Goal: Information Seeking & Learning: Learn about a topic

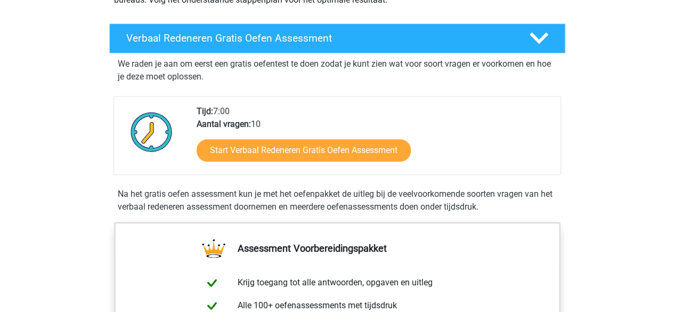
scroll to position [165, 0]
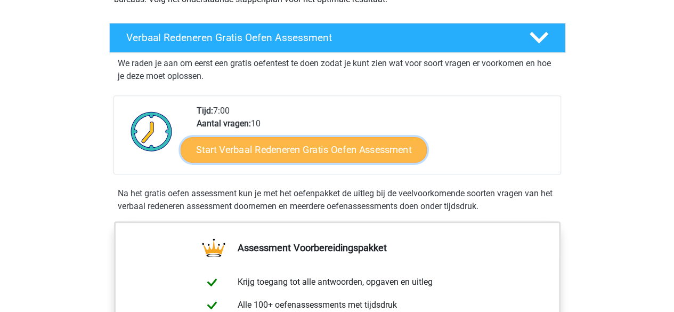
click at [354, 152] on link "Start Verbaal Redeneren Gratis Oefen Assessment" at bounding box center [304, 150] width 246 height 26
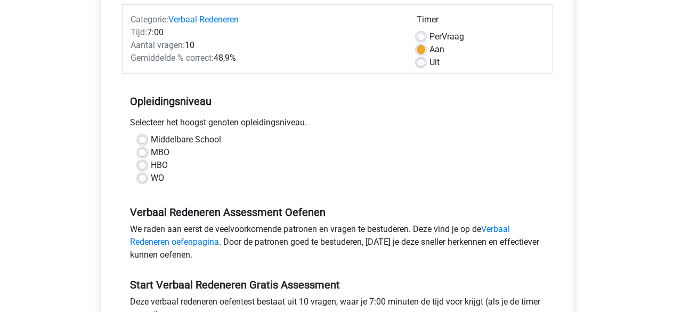
scroll to position [135, 0]
click at [143, 171] on div "WO" at bounding box center [337, 177] width 398 height 13
click at [151, 173] on label "WO" at bounding box center [157, 177] width 13 height 13
click at [143, 173] on input "WO" at bounding box center [142, 176] width 9 height 11
radio input "true"
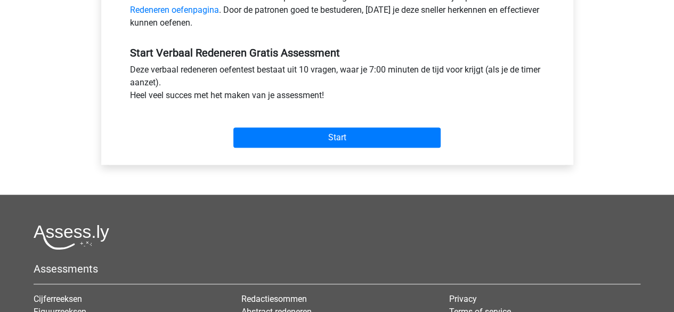
scroll to position [366, 0]
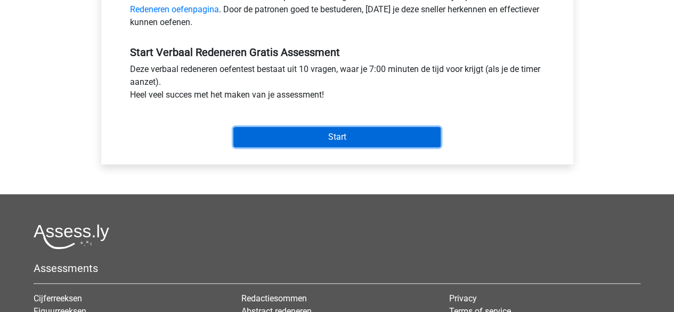
click at [258, 137] on input "Start" at bounding box center [336, 137] width 207 height 20
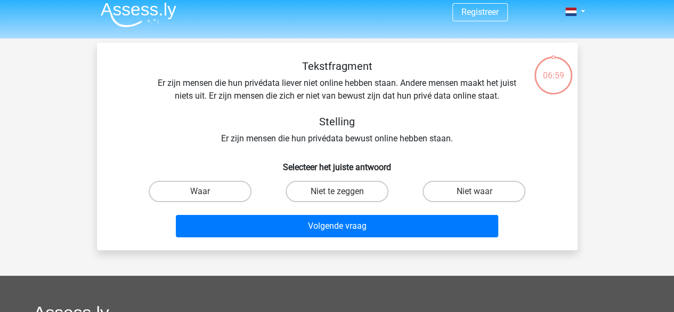
scroll to position [1, 0]
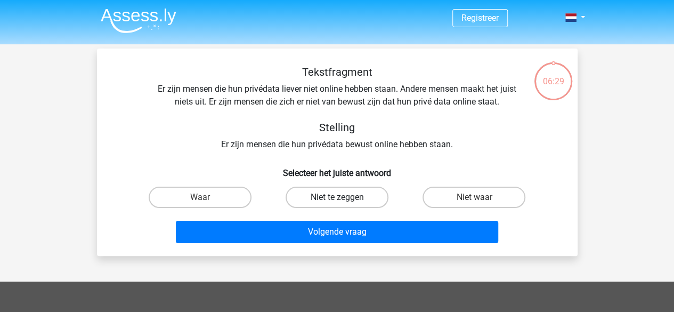
click at [374, 191] on label "Niet te zeggen" at bounding box center [336, 196] width 103 height 21
click at [344, 197] on input "Niet te zeggen" at bounding box center [340, 200] width 7 height 7
radio input "true"
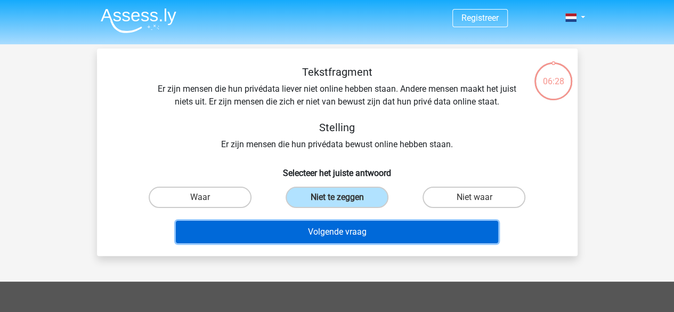
click at [355, 228] on button "Volgende vraag" at bounding box center [337, 232] width 322 height 22
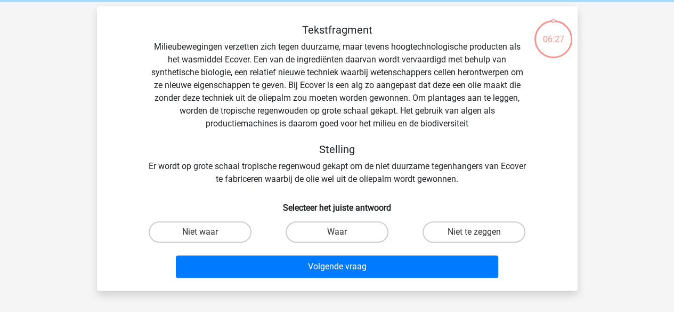
scroll to position [49, 0]
